Goal: Task Accomplishment & Management: Manage account settings

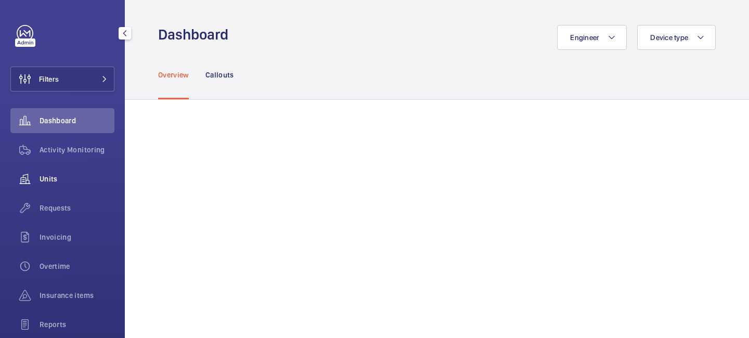
scroll to position [107, 0]
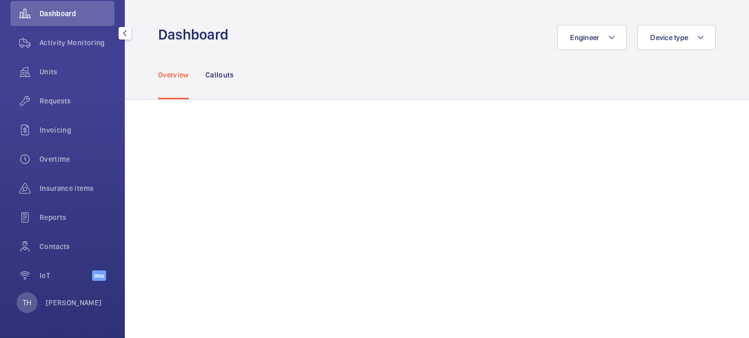
click at [62, 308] on div "TH Tek Hussein" at bounding box center [59, 302] width 85 height 21
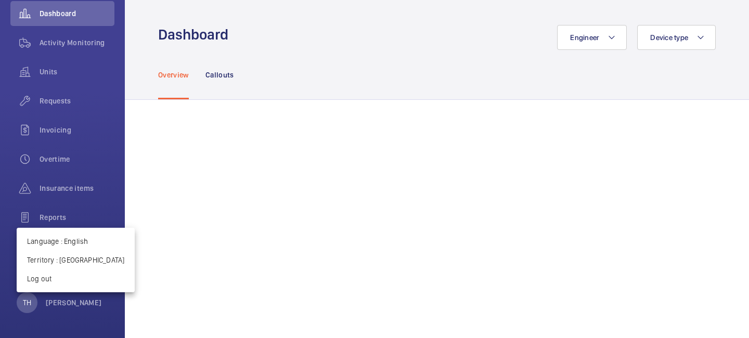
click at [79, 42] on div at bounding box center [374, 169] width 749 height 338
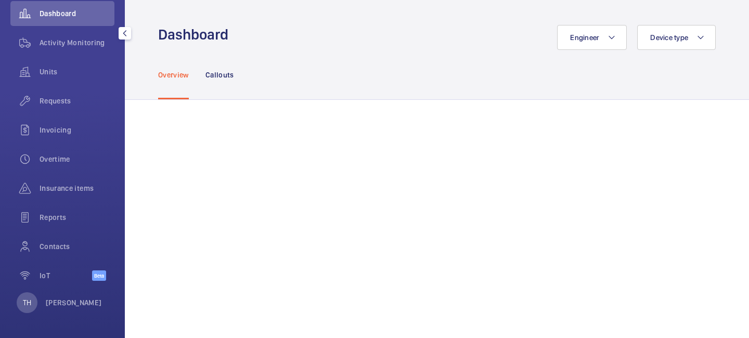
scroll to position [0, 0]
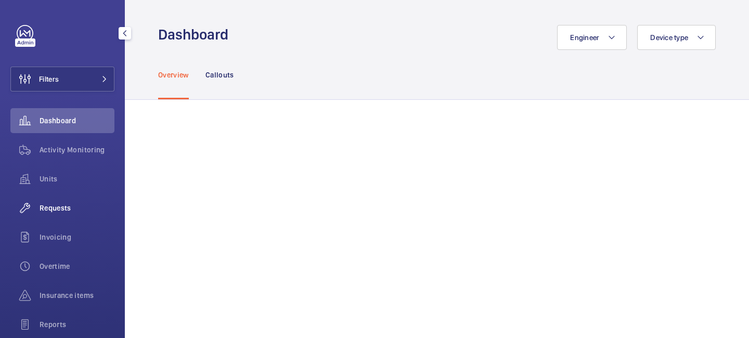
click at [71, 210] on span "Requests" at bounding box center [77, 208] width 75 height 10
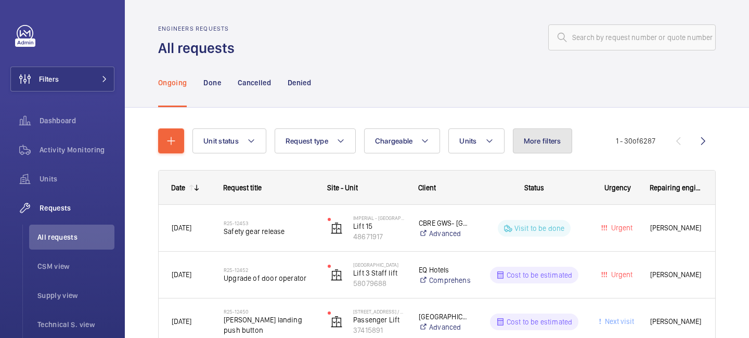
click at [527, 147] on button "More filters" at bounding box center [542, 140] width 59 height 25
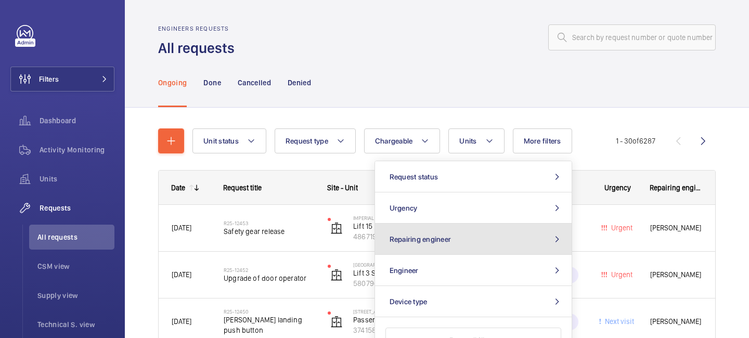
click at [501, 243] on button "Repairing engineer" at bounding box center [473, 239] width 197 height 31
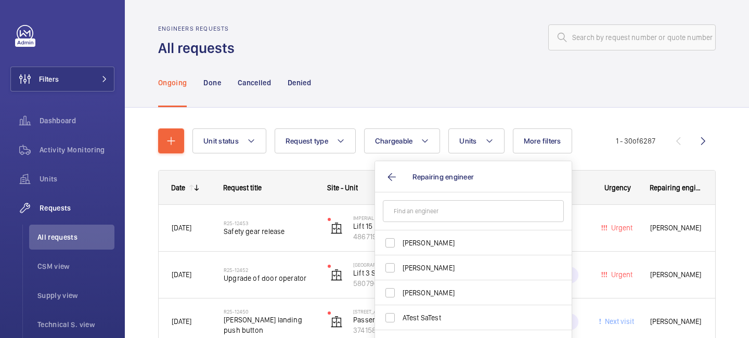
click at [446, 206] on input "text" at bounding box center [473, 211] width 181 height 22
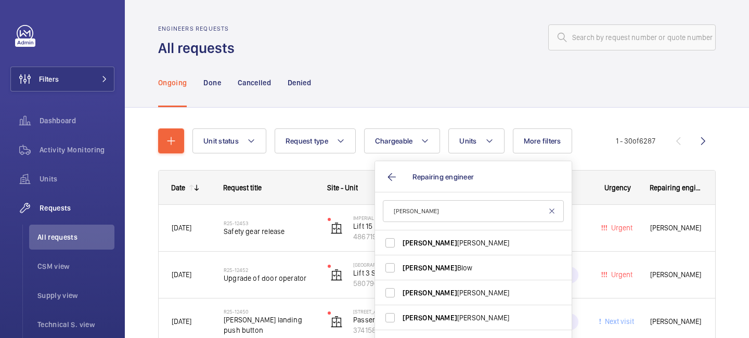
type input "alex"
click at [553, 213] on mat-icon at bounding box center [552, 211] width 8 height 8
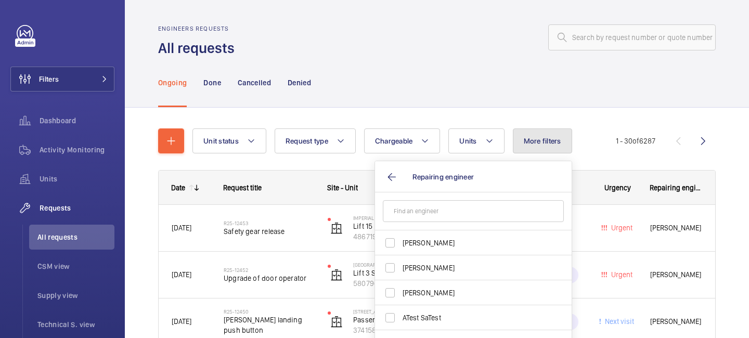
click at [542, 141] on span "More filters" at bounding box center [542, 141] width 37 height 8
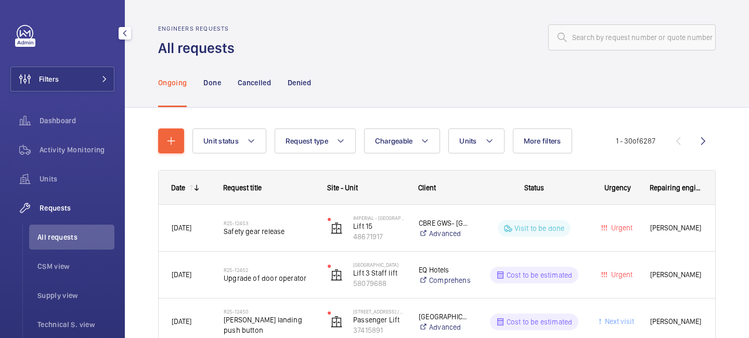
scroll to position [249, 0]
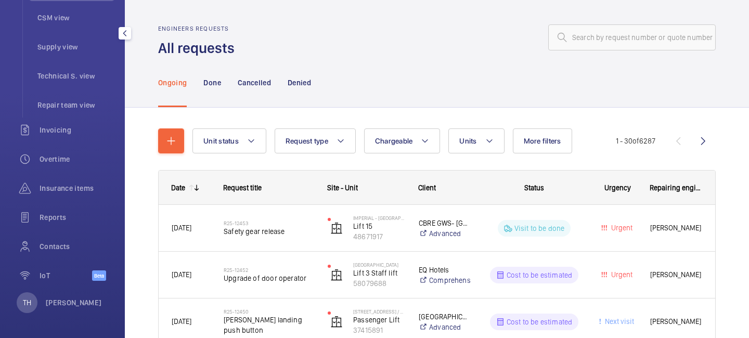
click at [63, 311] on div "TH Tek Hussein" at bounding box center [59, 302] width 85 height 21
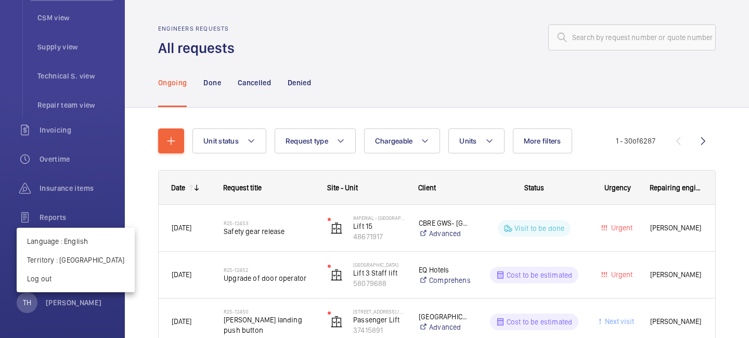
click at [256, 77] on div at bounding box center [374, 169] width 749 height 338
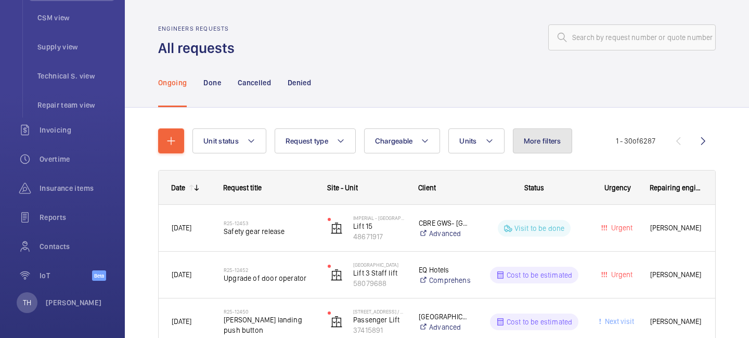
click at [564, 141] on button "More filters" at bounding box center [542, 140] width 59 height 25
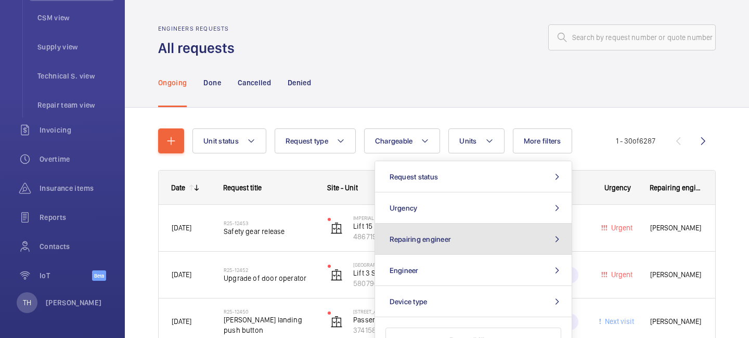
click at [491, 245] on button "Repairing engineer" at bounding box center [473, 239] width 197 height 31
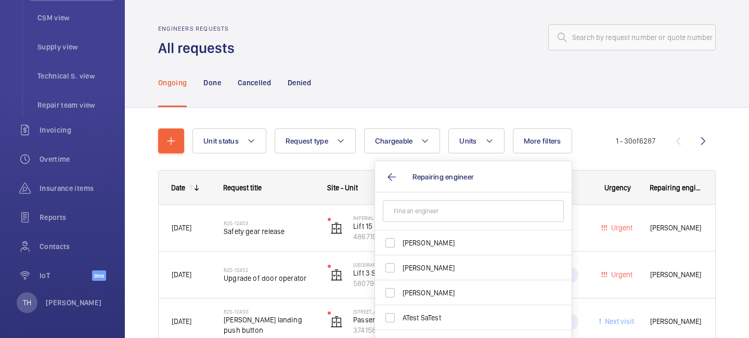
click at [460, 203] on input "text" at bounding box center [473, 211] width 181 height 22
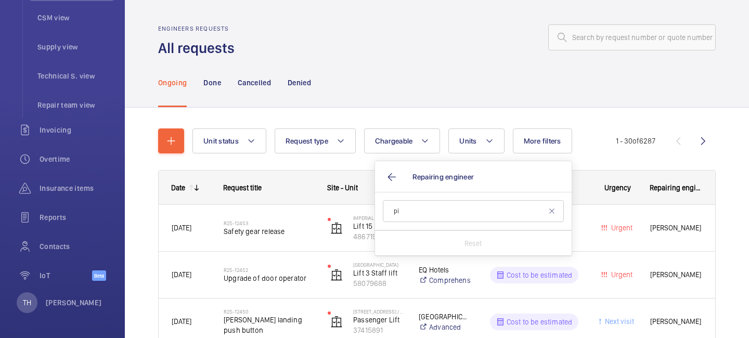
type input "p"
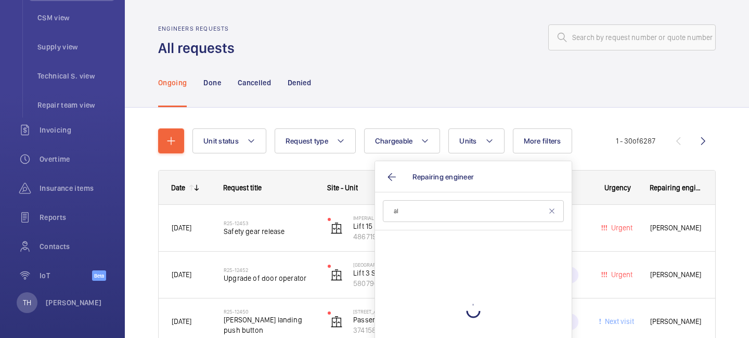
type input "a"
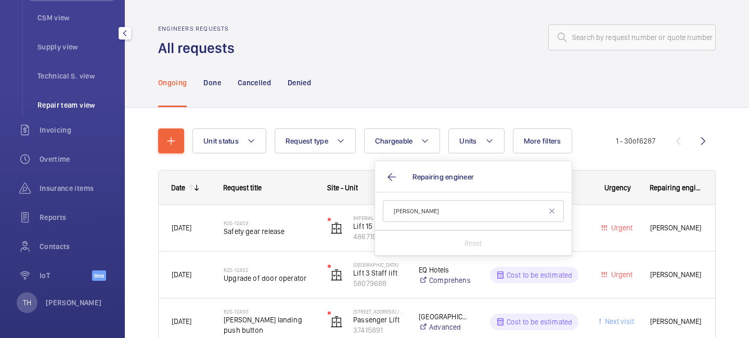
scroll to position [0, 0]
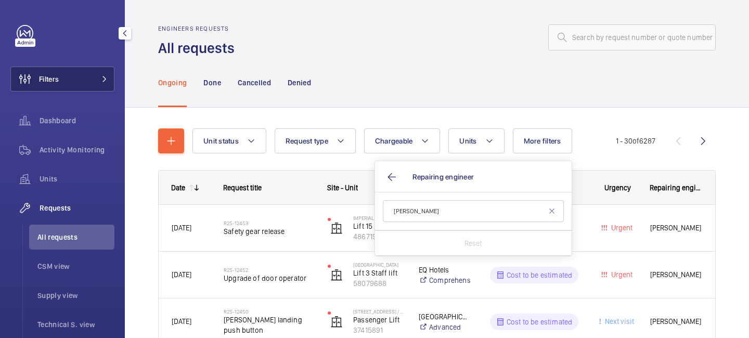
type input "Alex"
click at [94, 79] on button "Filters" at bounding box center [62, 79] width 104 height 25
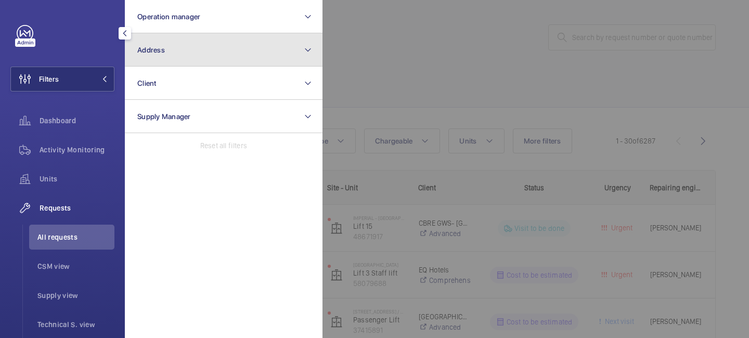
click at [191, 55] on button "Address" at bounding box center [224, 49] width 198 height 33
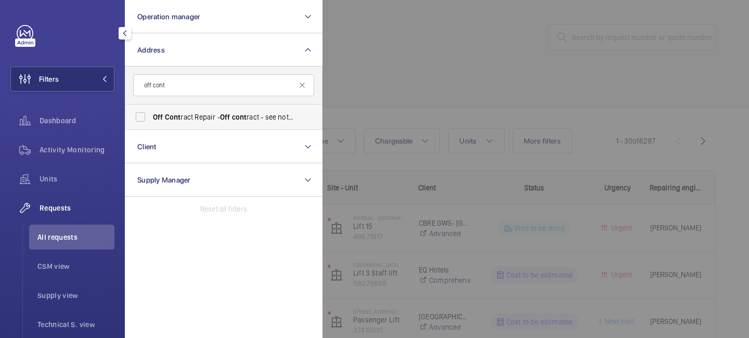
type input "off cont"
click at [228, 114] on span "Off" at bounding box center [225, 117] width 10 height 8
click at [151, 114] on input "Off Cont ract Repair - Off cont ract - see notes in description, LONDON XXXX" at bounding box center [140, 117] width 21 height 21
checkbox input "true"
click at [380, 84] on div at bounding box center [696, 169] width 749 height 338
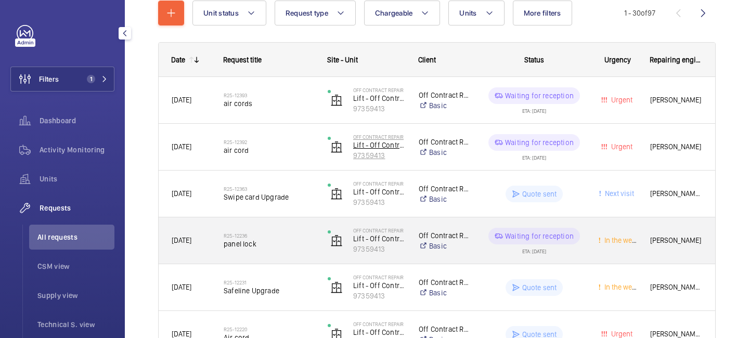
scroll to position [132, 0]
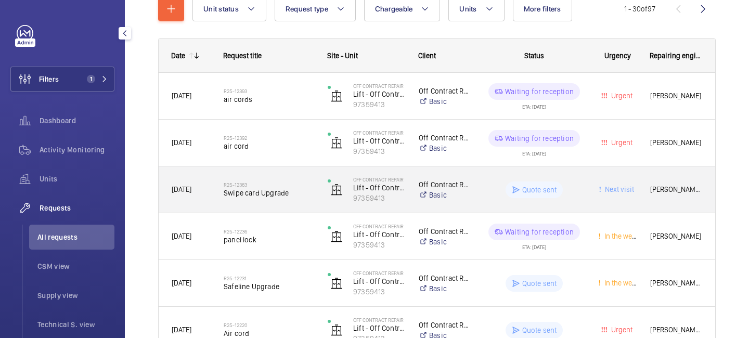
click at [191, 191] on span "Yesterday" at bounding box center [182, 189] width 20 height 8
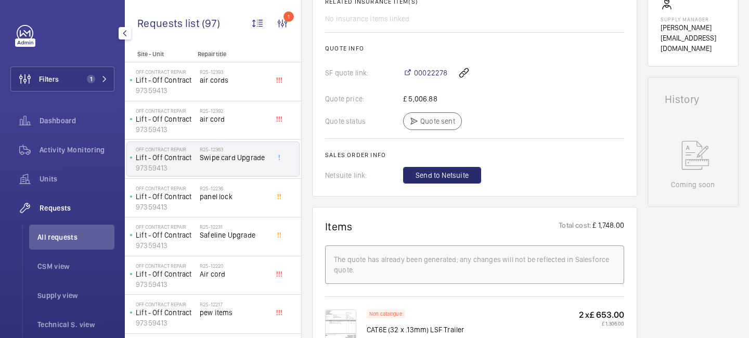
scroll to position [352, 0]
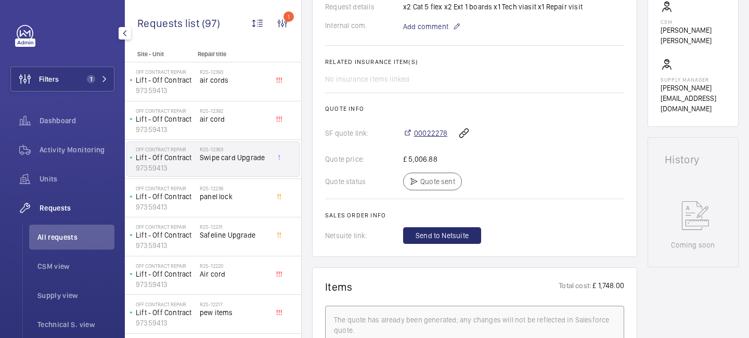
click at [426, 132] on span "00022278" at bounding box center [430, 133] width 33 height 10
